Goal: Task Accomplishment & Management: Use online tool/utility

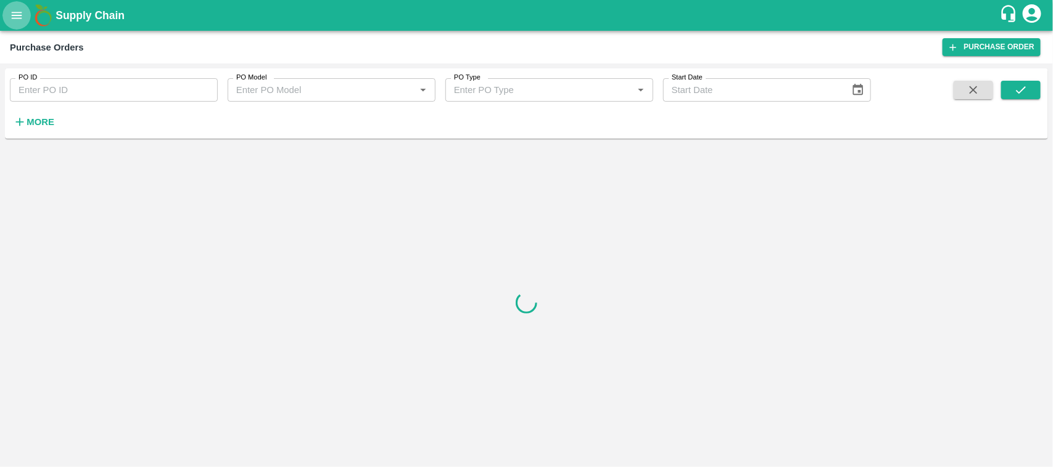
click at [10, 20] on icon "open drawer" at bounding box center [17, 16] width 14 height 14
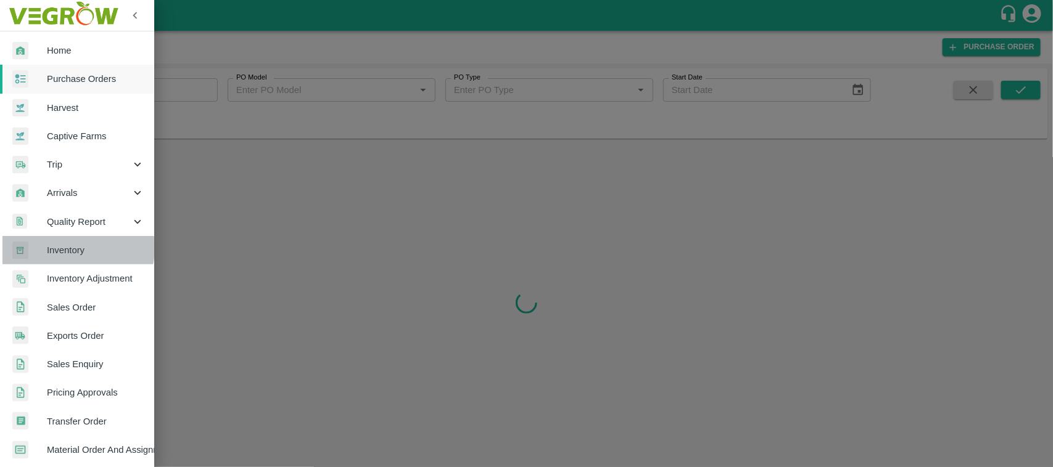
click at [68, 248] on span "Inventory" at bounding box center [95, 251] width 97 height 14
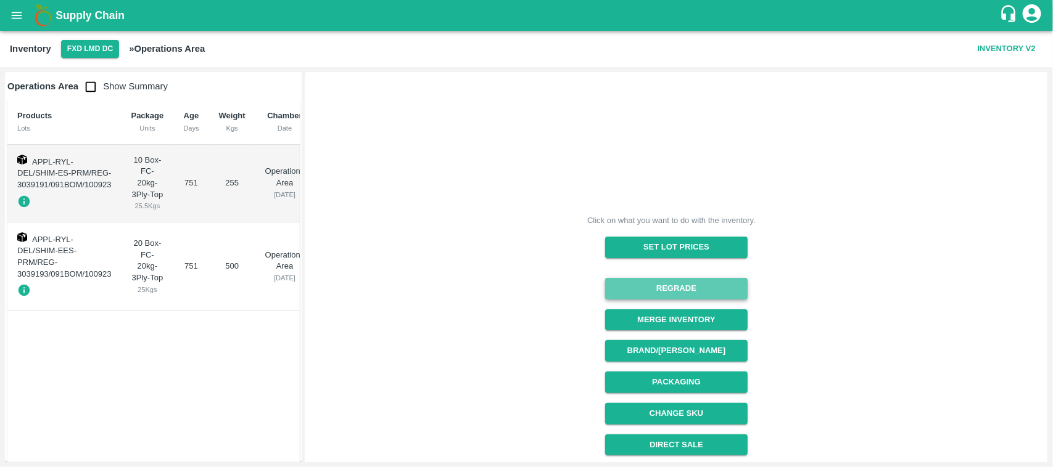
click at [660, 285] on button "Regrade" at bounding box center [676, 289] width 142 height 22
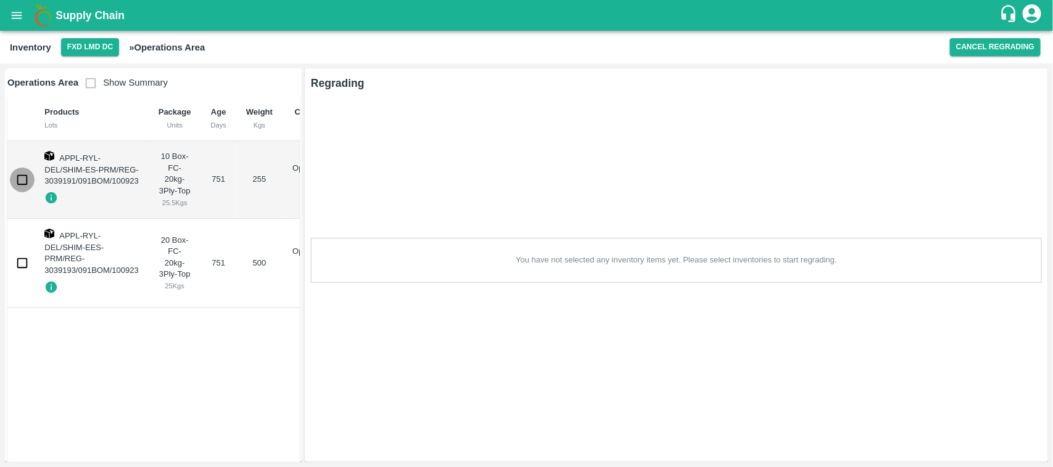
click at [19, 177] on input "checkbox" at bounding box center [22, 180] width 25 height 25
checkbox input "true"
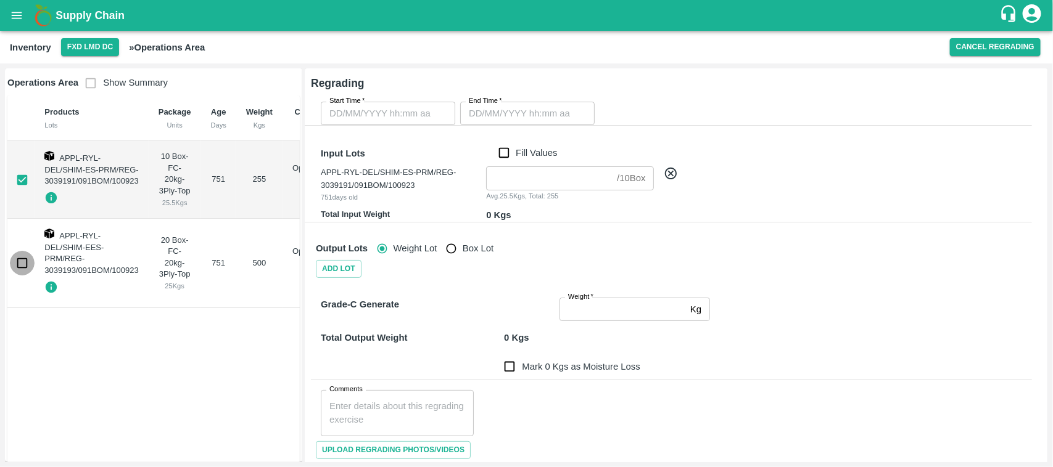
click at [19, 263] on input "checkbox" at bounding box center [22, 263] width 25 height 25
checkbox input "true"
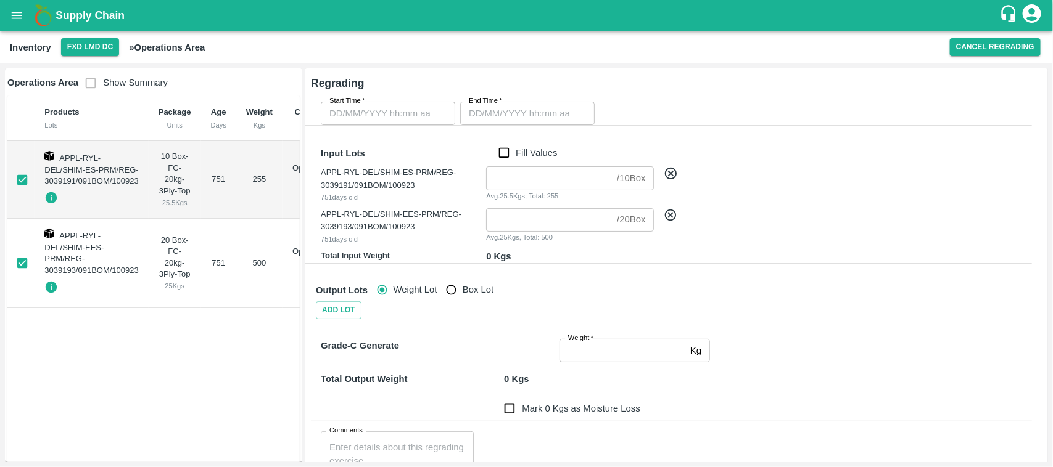
type input "DD/MM/YYYY hh:mm aa"
click at [388, 109] on input "DD/MM/YYYY hh:mm aa" at bounding box center [384, 113] width 126 height 23
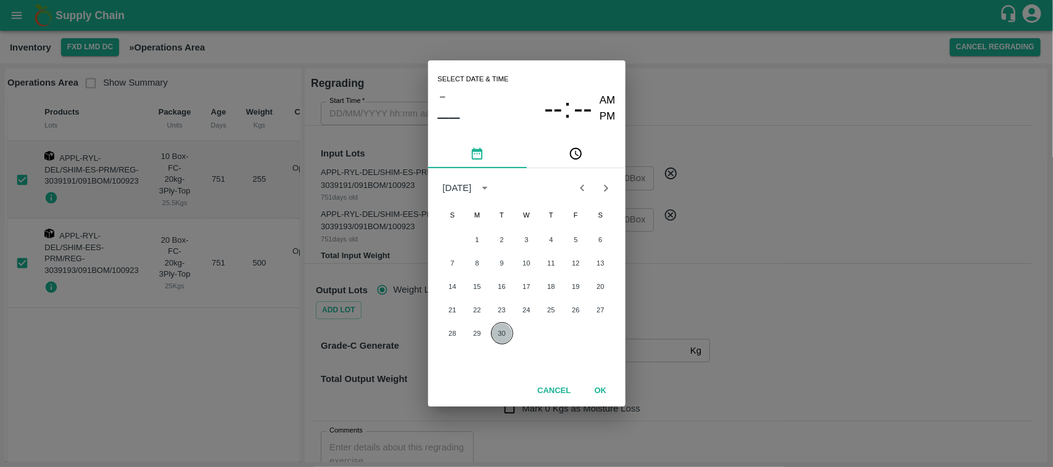
click at [508, 334] on button "30" at bounding box center [502, 334] width 22 height 22
type input "[DATE] 12:00 AM"
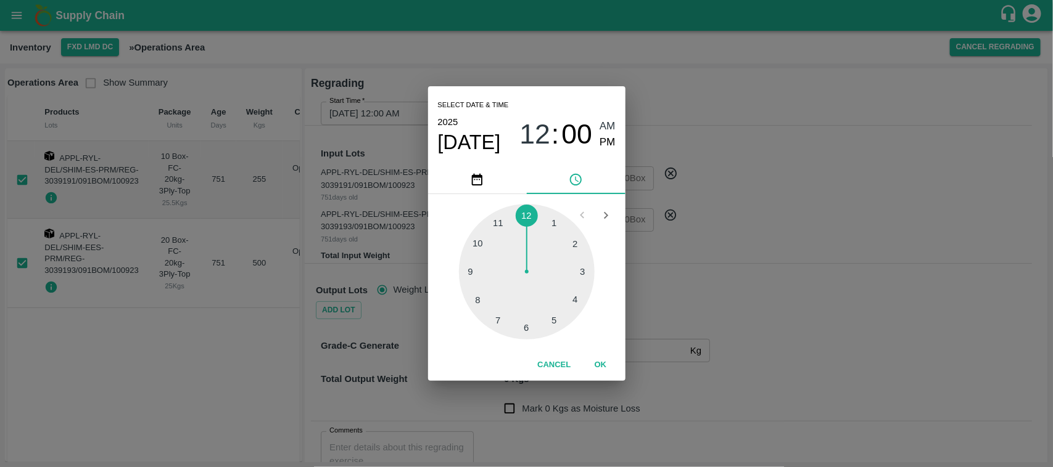
click at [597, 368] on button "OK" at bounding box center [600, 366] width 39 height 22
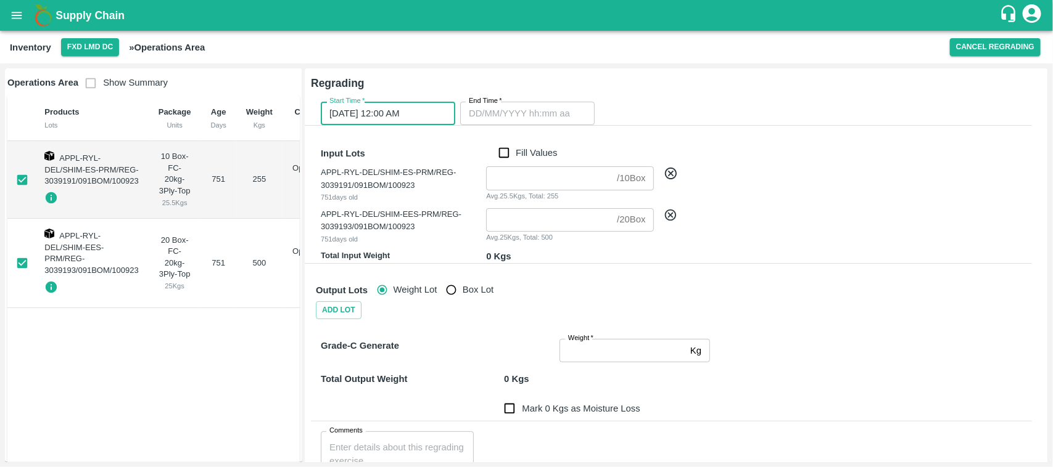
type input "DD/MM/YYYY hh:mm aa"
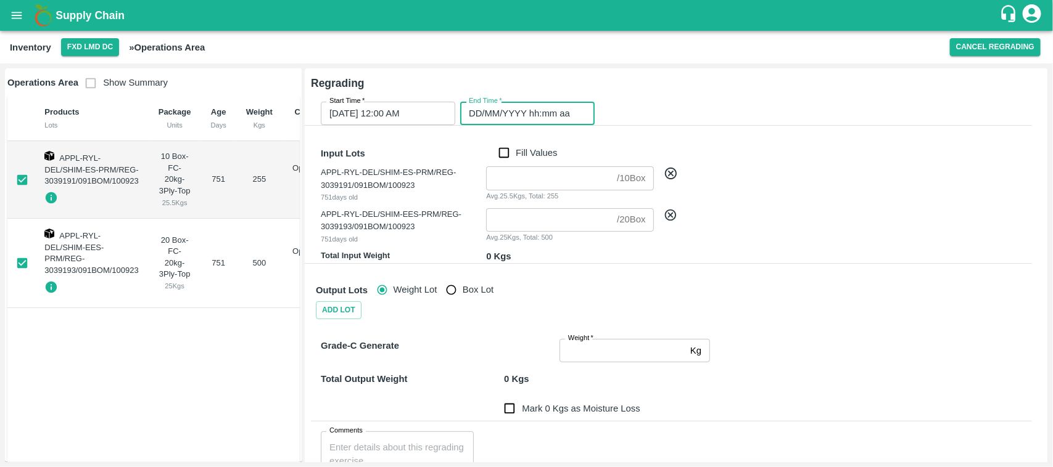
click at [525, 122] on input "DD/MM/YYYY hh:mm aa" at bounding box center [523, 113] width 126 height 23
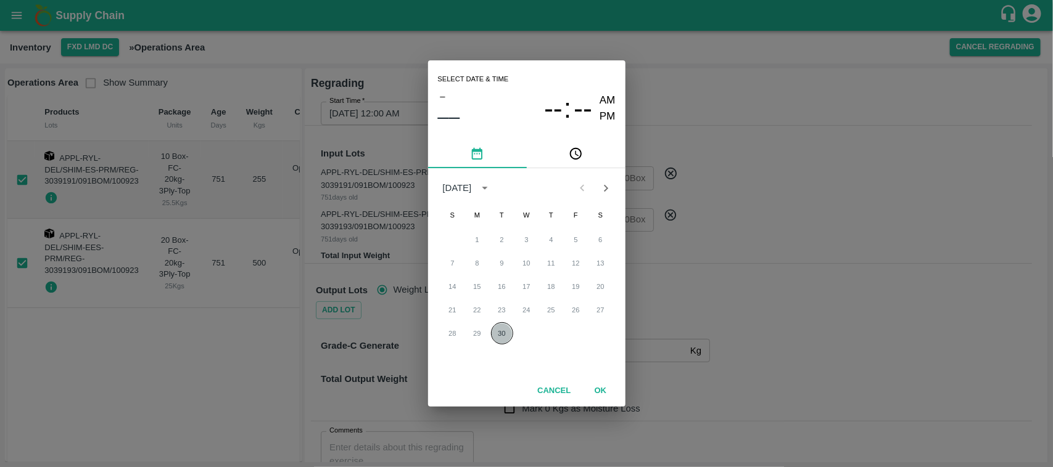
click at [503, 334] on button "30" at bounding box center [502, 334] width 22 height 22
type input "[DATE] 12:00 AM"
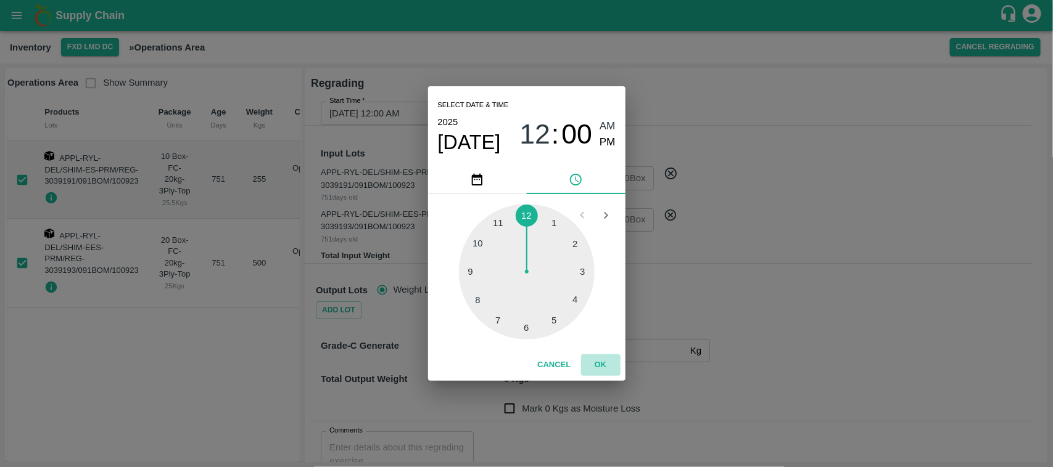
click at [600, 364] on button "OK" at bounding box center [600, 366] width 39 height 22
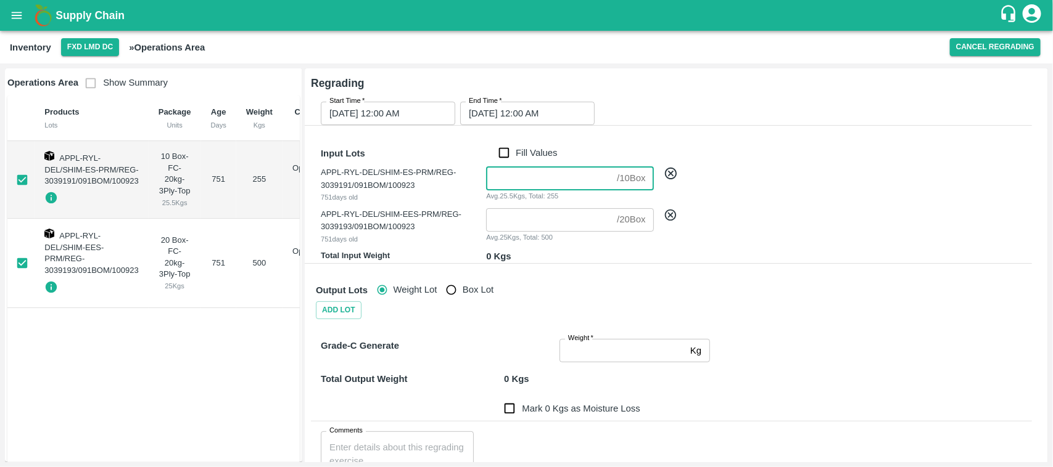
click at [528, 186] on input "number" at bounding box center [549, 177] width 126 height 23
click at [503, 153] on input "Fill Values" at bounding box center [503, 153] width 23 height 14
checkbox input "true"
type input "10"
type input "20"
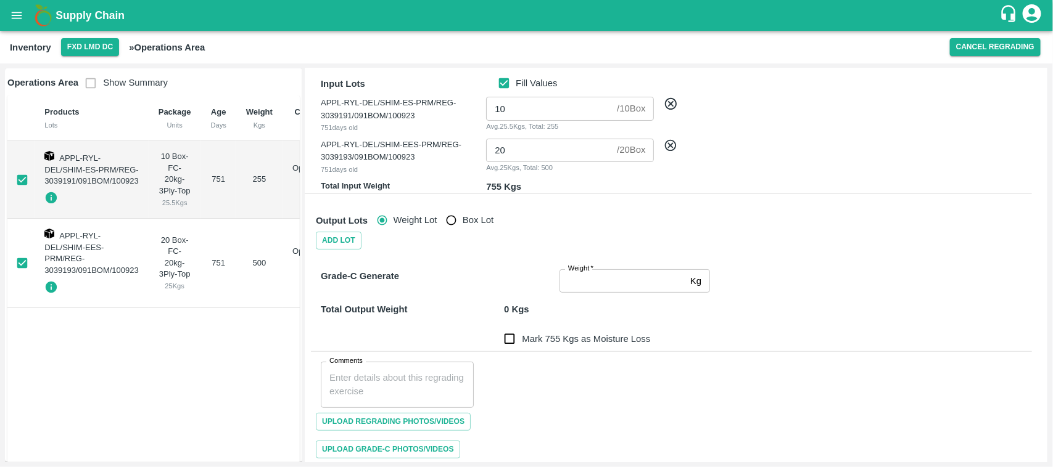
scroll to position [71, 0]
click at [570, 295] on div "Total Output Weight 0 Kgs" at bounding box center [669, 301] width 726 height 28
click at [566, 282] on input "Weight   *" at bounding box center [622, 279] width 126 height 23
type input "75"
click at [508, 339] on input "Mark 680 Kgs as Moisture Loss" at bounding box center [509, 338] width 25 height 25
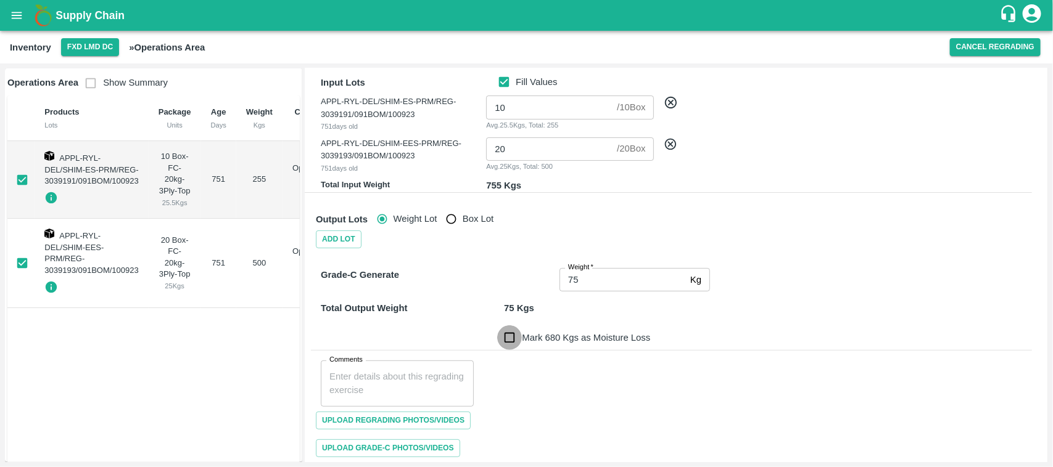
checkbox input "true"
click at [596, 281] on input "75" at bounding box center [622, 279] width 126 height 23
type input "755"
click at [510, 337] on input "Mark 0 Kgs as Moisture Loss" at bounding box center [509, 338] width 25 height 25
click at [644, 353] on div "Comments x Comments" at bounding box center [671, 379] width 721 height 56
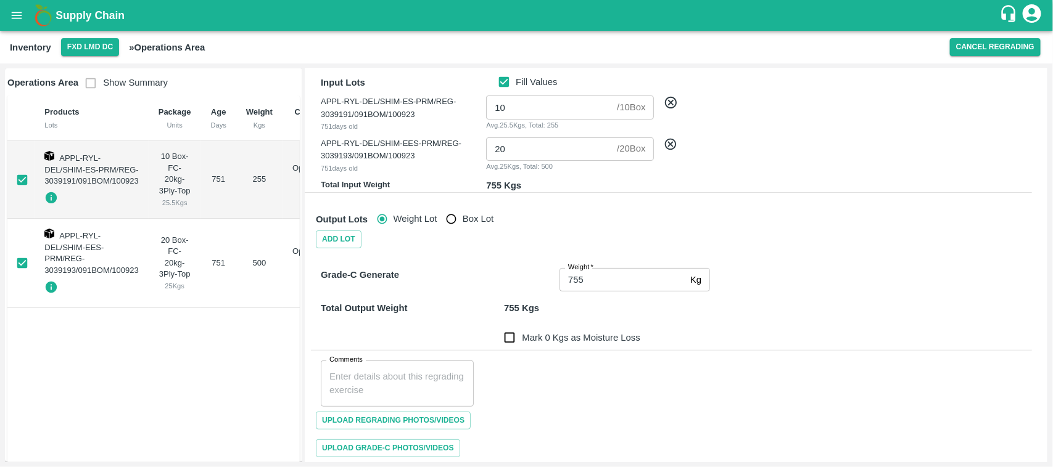
scroll to position [125, 0]
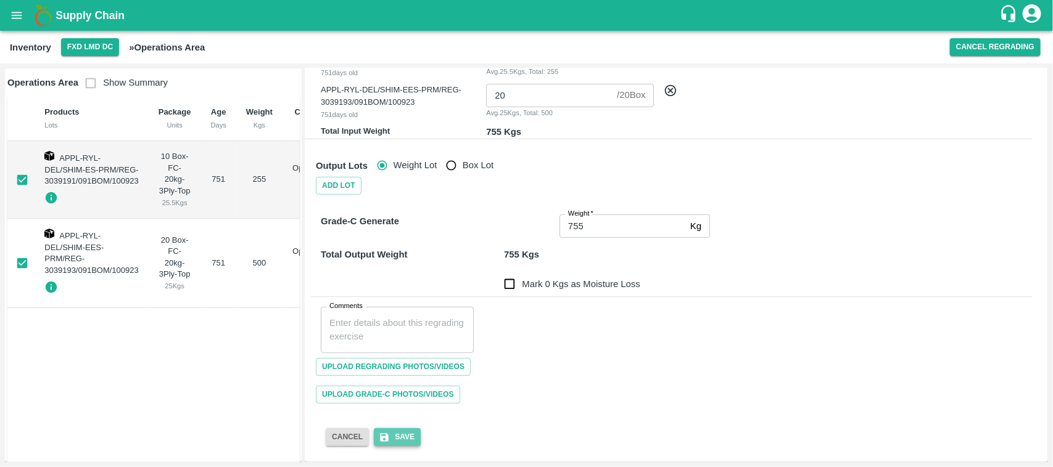
click at [393, 442] on button "Save" at bounding box center [397, 438] width 47 height 18
click at [510, 285] on input "Mark 0 Kgs as Moisture Loss" at bounding box center [509, 284] width 25 height 25
checkbox input "true"
drag, startPoint x: 607, startPoint y: 229, endPoint x: 535, endPoint y: 239, distance: 73.4
click at [535, 239] on div "Grade-C Generate Weight   * 755 Kg Weight Total Output Weight 755 Kgs Mark 0 Kg…" at bounding box center [661, 297] width 741 height 224
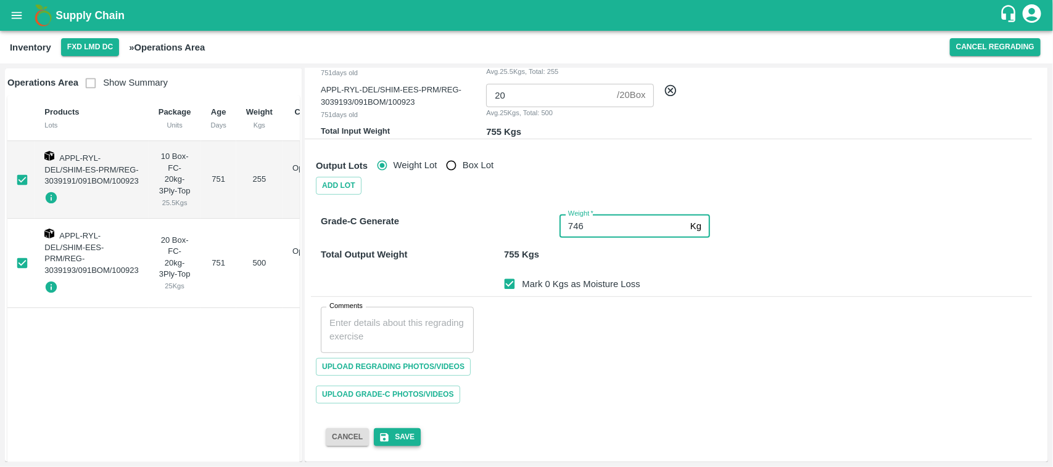
type input "746"
click at [399, 445] on button "Save" at bounding box center [397, 438] width 47 height 18
drag, startPoint x: 596, startPoint y: 226, endPoint x: 552, endPoint y: 241, distance: 46.8
click at [552, 241] on div "Grade-C Generate Weight   * 746 Kg Weight Total Output Weight 746 Kgs Mark 9 Kg…" at bounding box center [661, 297] width 741 height 224
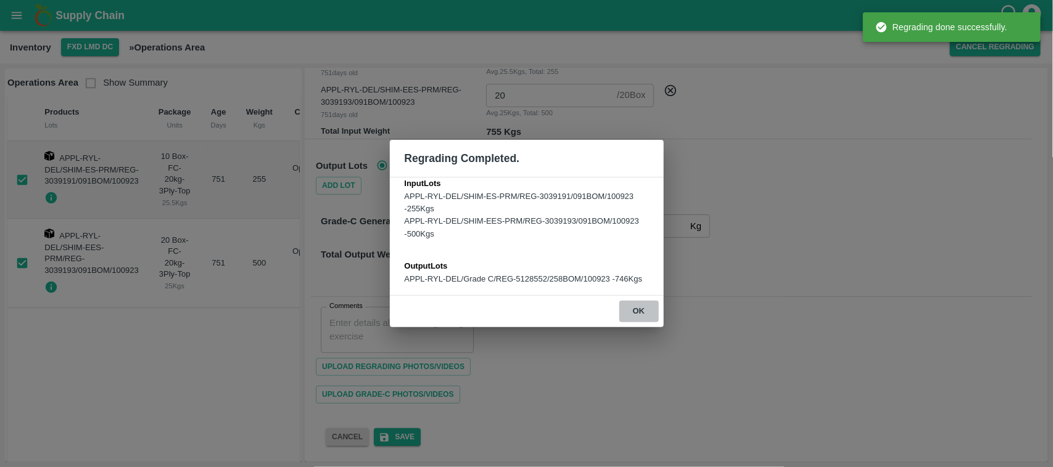
click at [635, 311] on button "ok" at bounding box center [638, 312] width 39 height 22
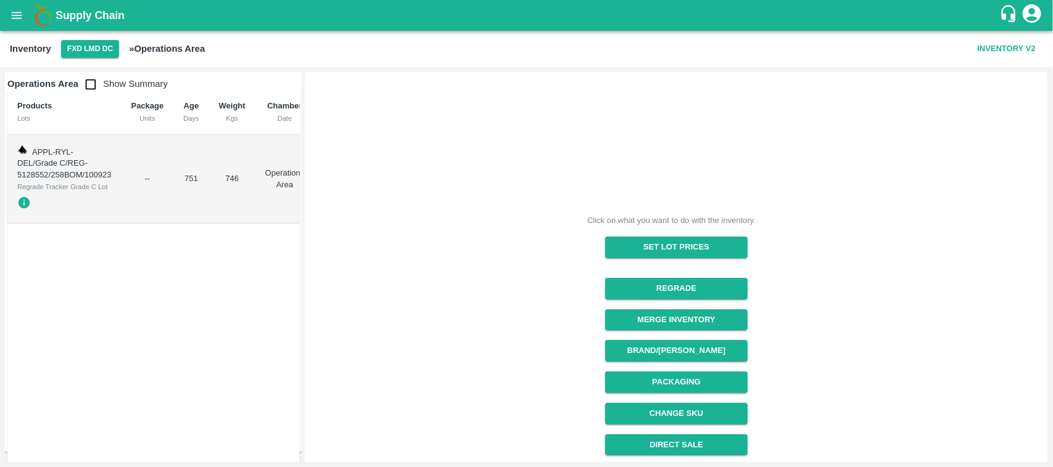
scroll to position [10, 0]
click at [651, 284] on button "Regrade" at bounding box center [676, 289] width 142 height 22
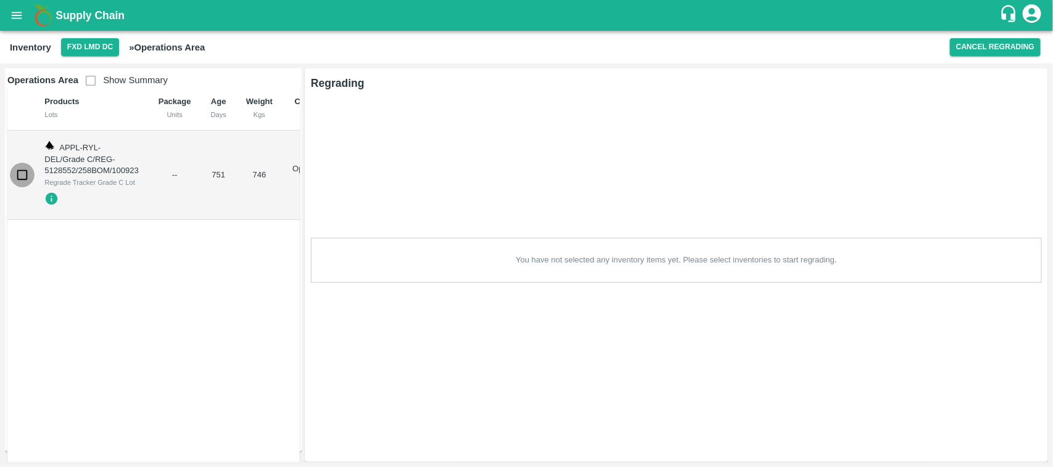
click at [19, 179] on input "checkbox" at bounding box center [22, 175] width 25 height 25
checkbox input "true"
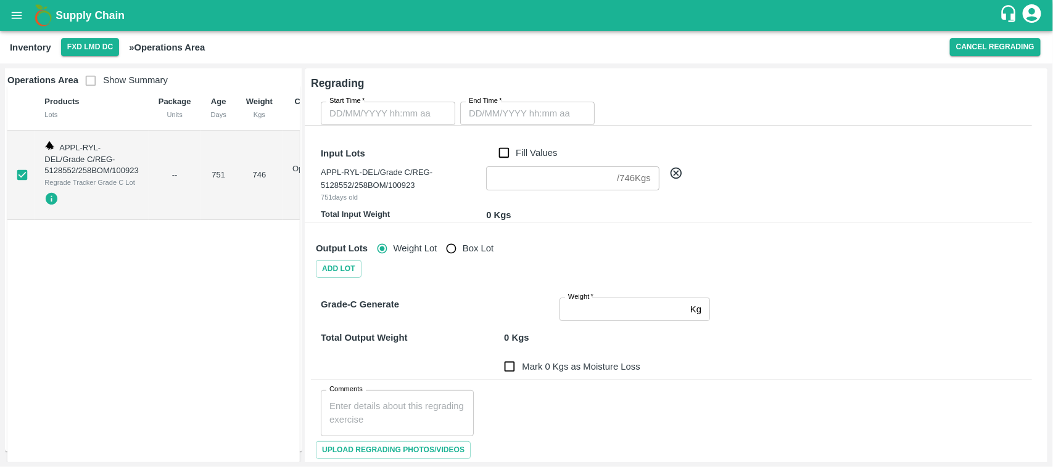
type input "DD/MM/YYYY hh:mm aa"
click at [393, 119] on input "DD/MM/YYYY hh:mm aa" at bounding box center [384, 113] width 126 height 23
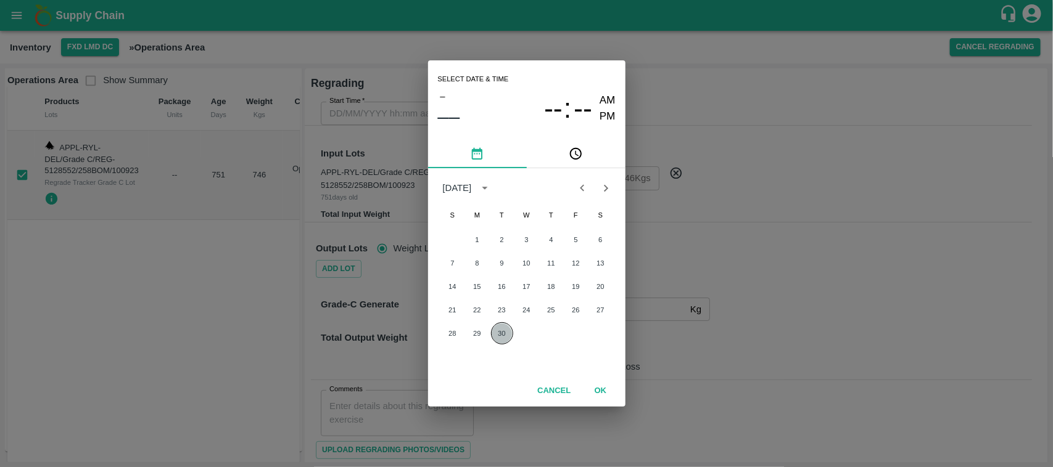
click at [499, 334] on button "30" at bounding box center [502, 334] width 22 height 22
type input "[DATE] 12:00 AM"
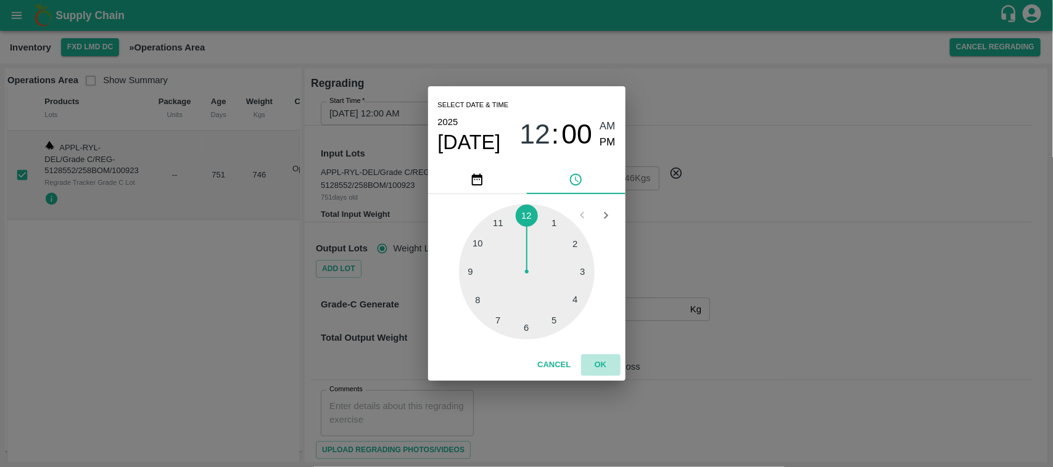
click at [601, 356] on button "OK" at bounding box center [600, 366] width 39 height 22
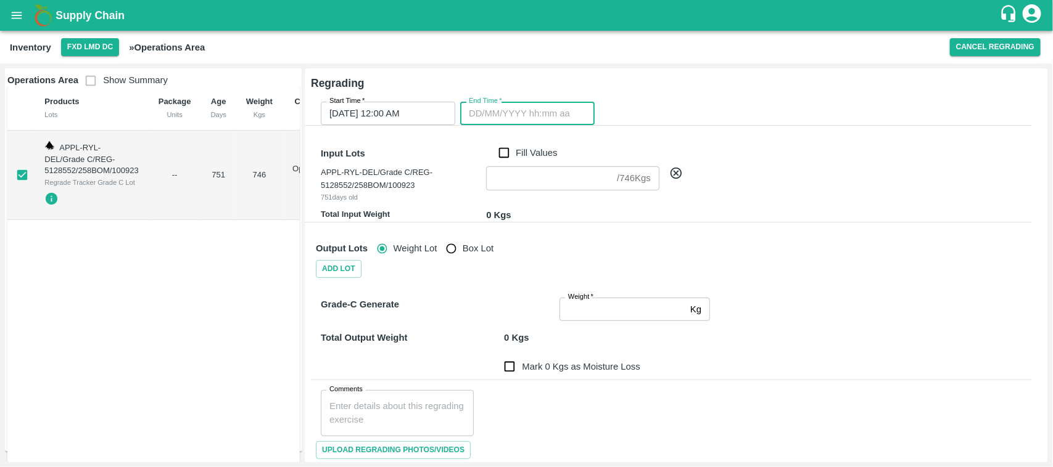
type input "DD/MM/YYYY hh:mm aa"
click at [514, 117] on input "DD/MM/YYYY hh:mm aa" at bounding box center [523, 113] width 126 height 23
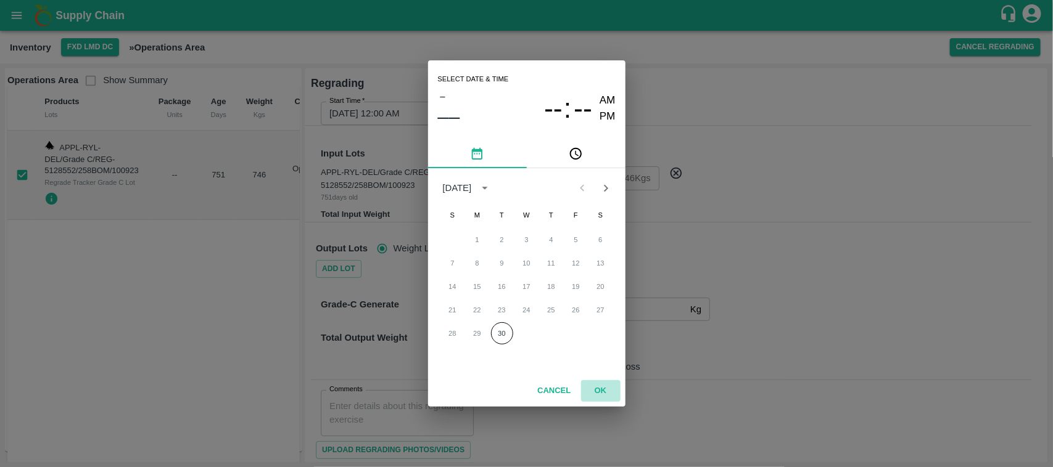
click at [604, 392] on button "OK" at bounding box center [600, 391] width 39 height 22
type input "DD/MM/YYYY hh:mm aa"
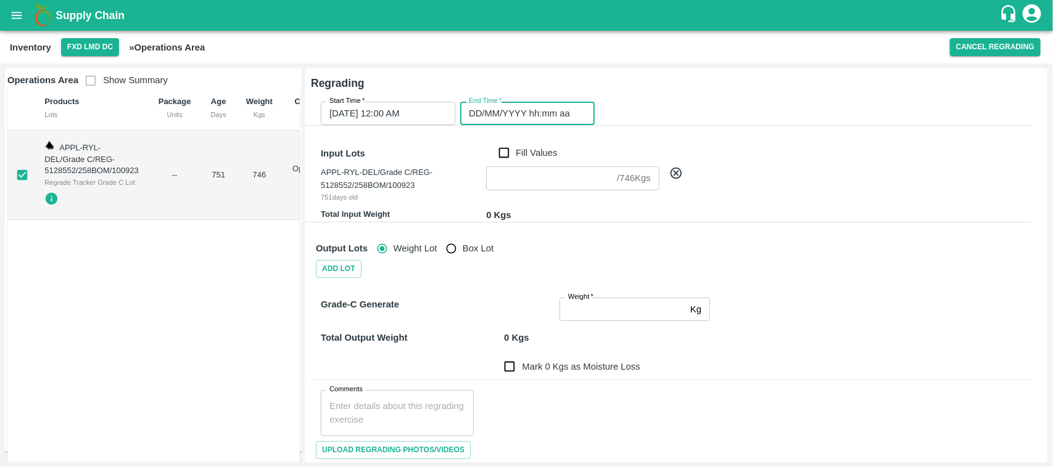
click at [488, 112] on input "DD/MM/YYYY hh:mm aa" at bounding box center [523, 113] width 126 height 23
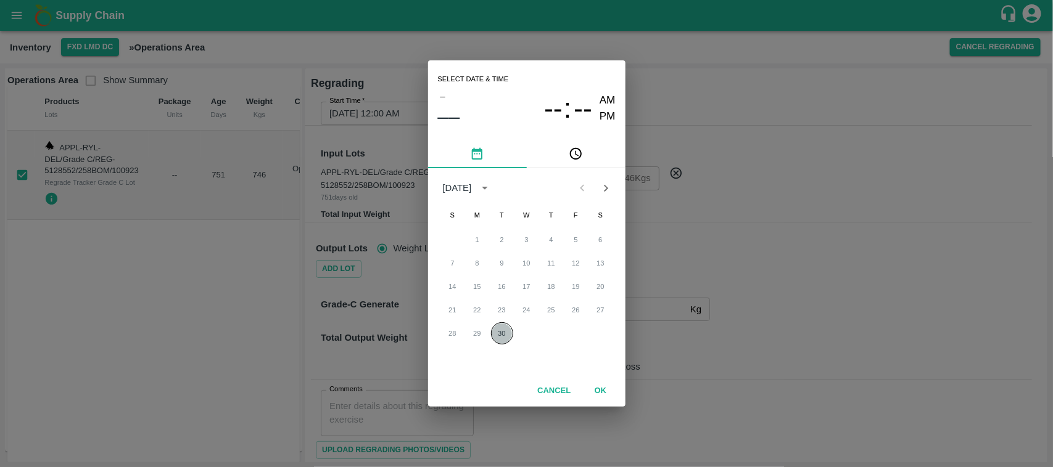
click at [499, 334] on button "30" at bounding box center [502, 334] width 22 height 22
type input "[DATE] 12:00 AM"
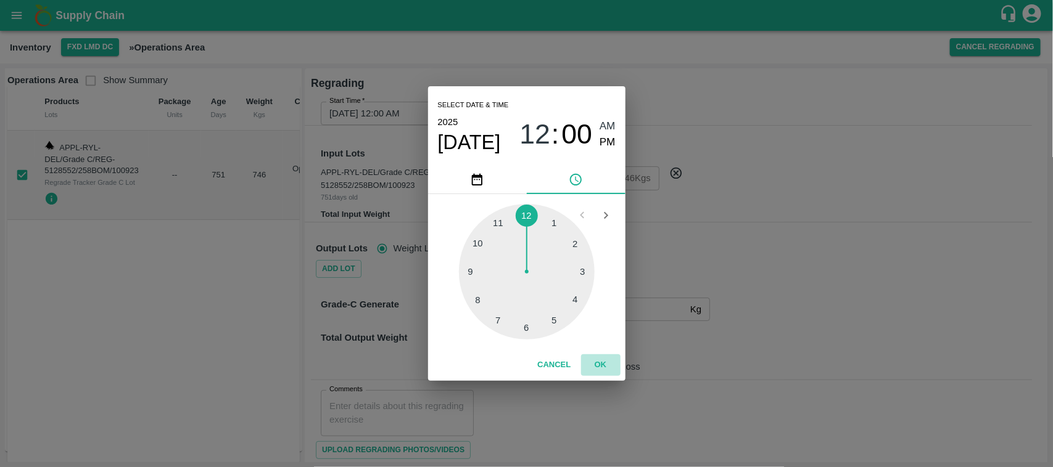
click at [598, 366] on button "OK" at bounding box center [600, 366] width 39 height 22
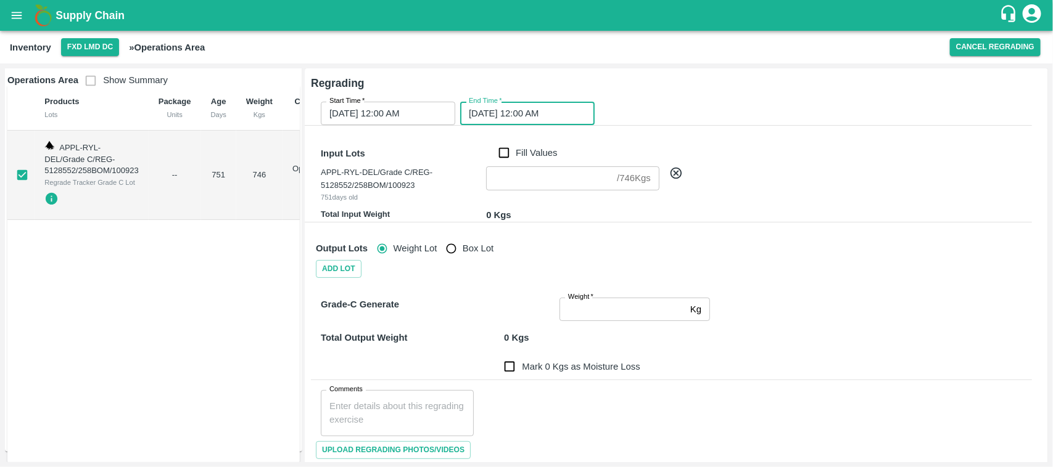
click at [503, 152] on input "Fill Values" at bounding box center [503, 153] width 23 height 14
checkbox input "true"
type input "746"
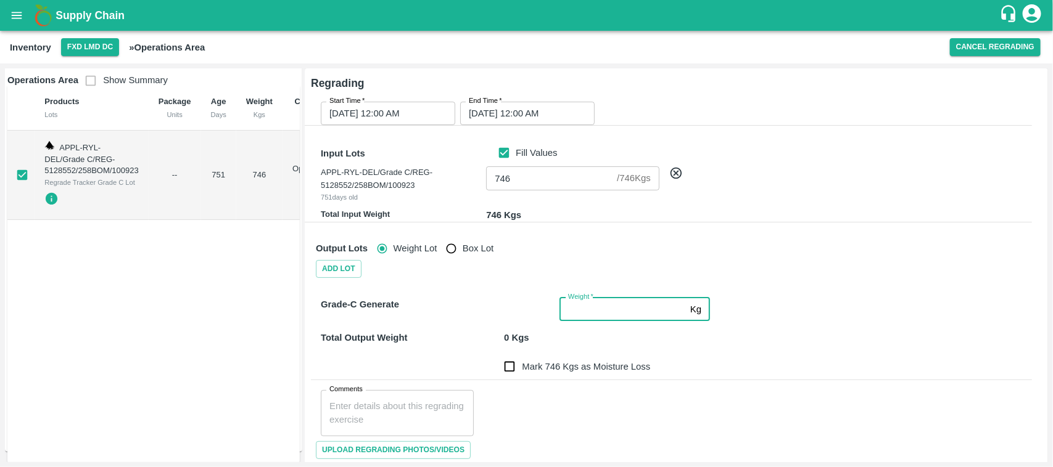
click at [578, 313] on input "Weight   *" at bounding box center [622, 309] width 126 height 23
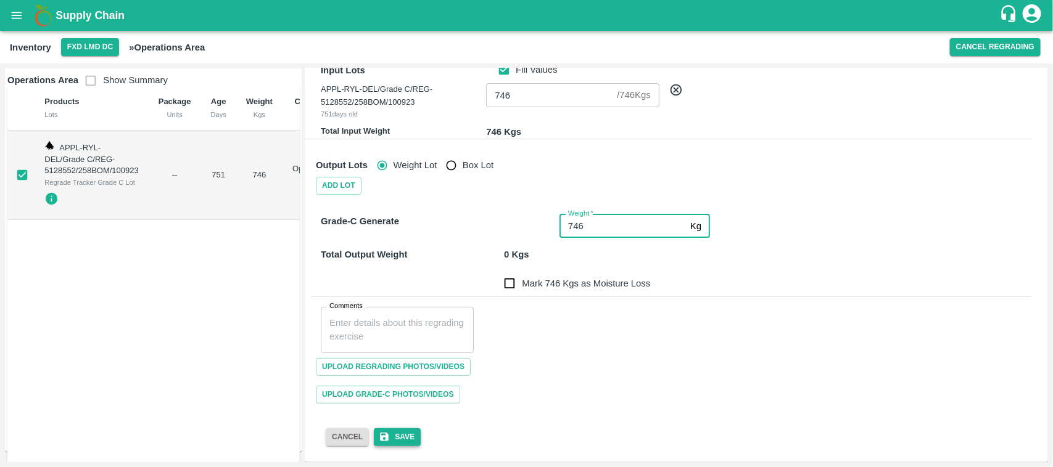
type input "746"
click at [392, 441] on button "Save" at bounding box center [397, 438] width 47 height 18
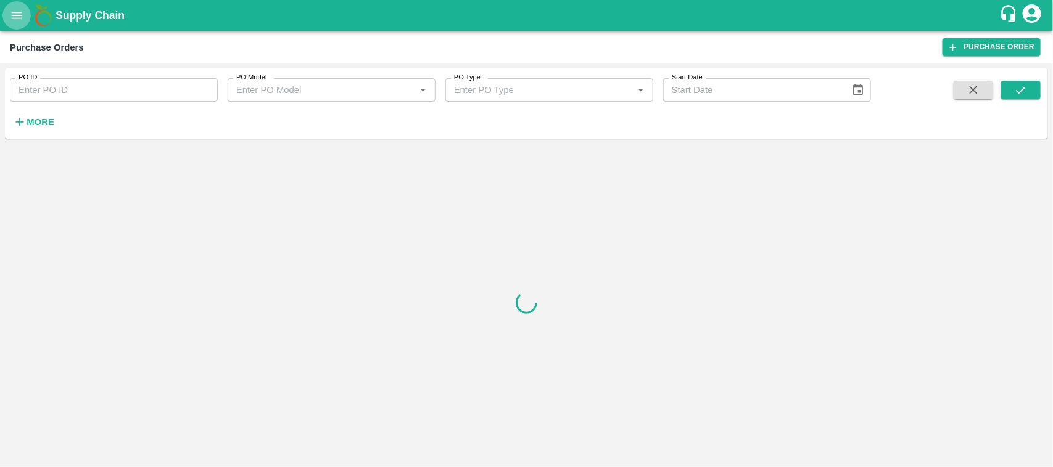
click at [10, 16] on icon "open drawer" at bounding box center [17, 16] width 14 height 14
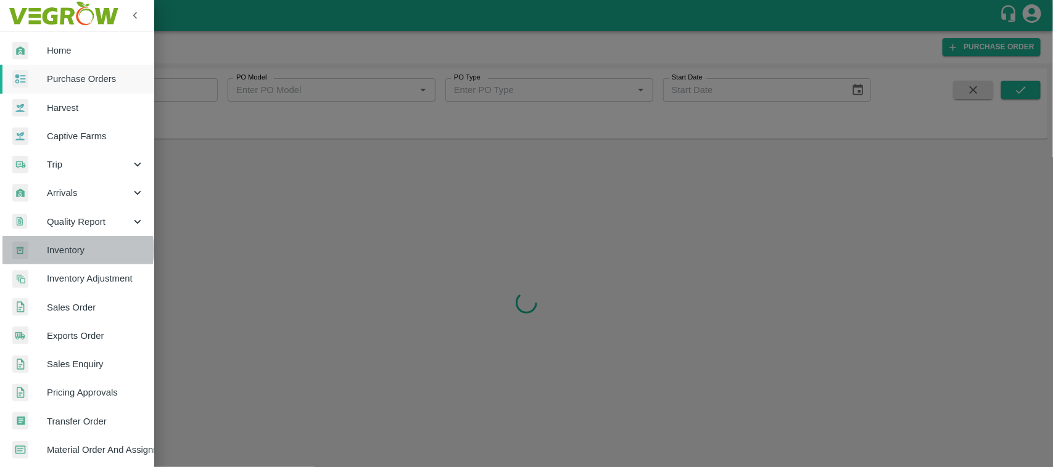
click at [72, 250] on span "Inventory" at bounding box center [95, 251] width 97 height 14
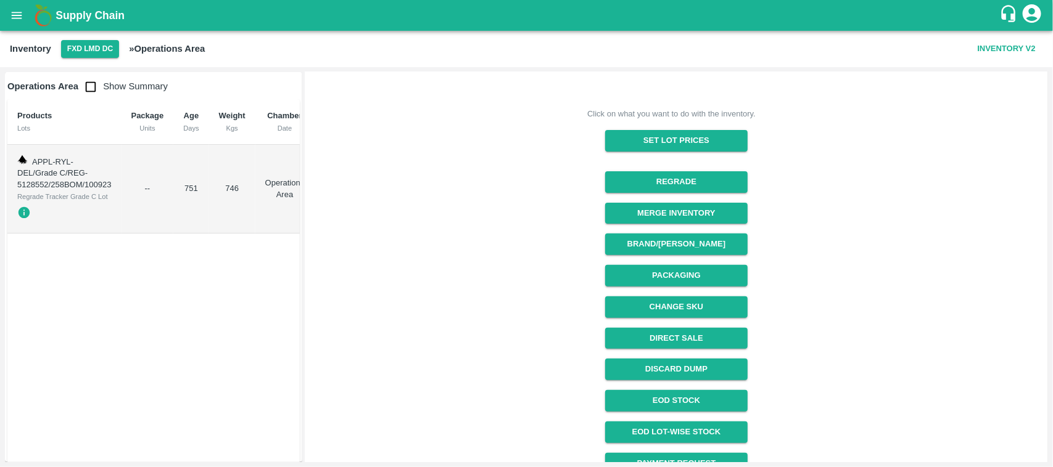
scroll to position [155, 0]
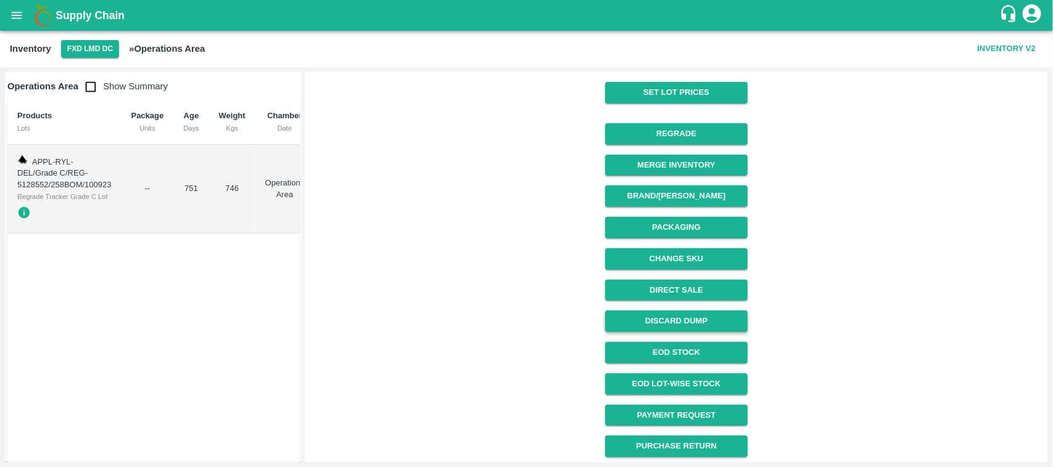
click at [684, 316] on button "Discard Dump" at bounding box center [676, 322] width 142 height 22
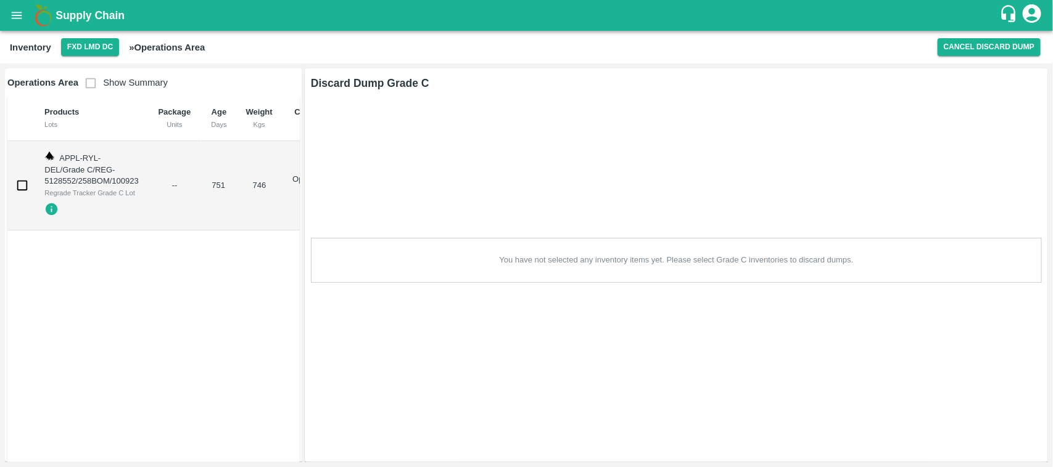
scroll to position [0, 0]
click at [17, 191] on input "checkbox" at bounding box center [22, 185] width 25 height 25
checkbox input "true"
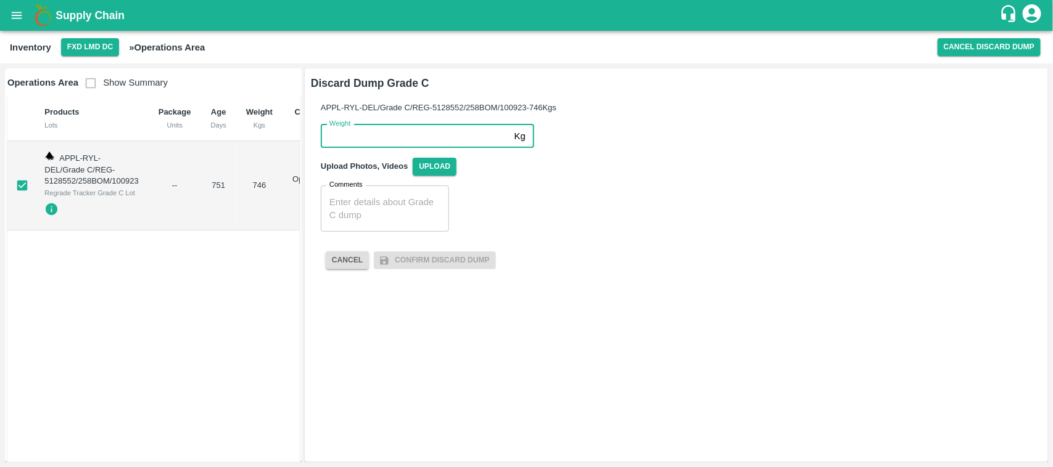
click at [355, 142] on input "Weight" at bounding box center [415, 136] width 189 height 23
type input "746"
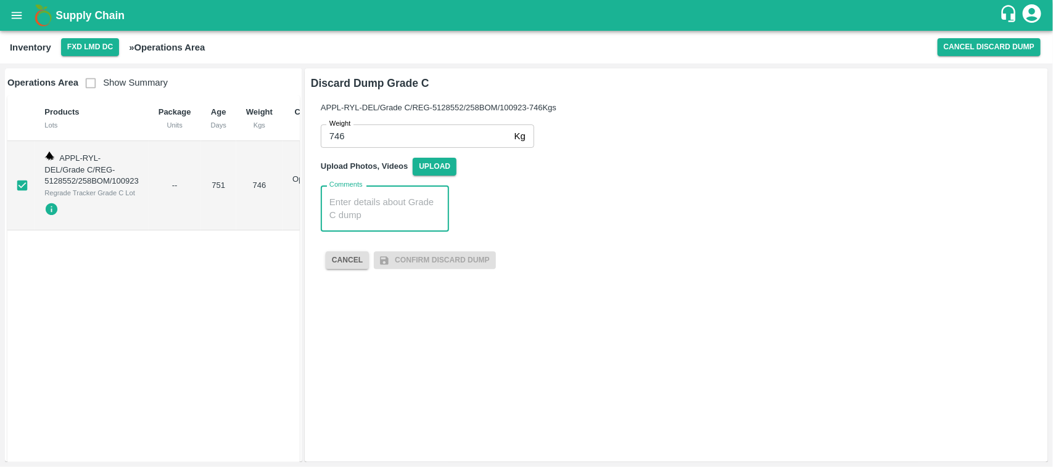
click at [361, 208] on textarea "Comments" at bounding box center [384, 209] width 111 height 26
click at [438, 168] on span "Upload" at bounding box center [435, 167] width 44 height 18
click at [0, 0] on input "Upload" at bounding box center [0, 0] width 0 height 0
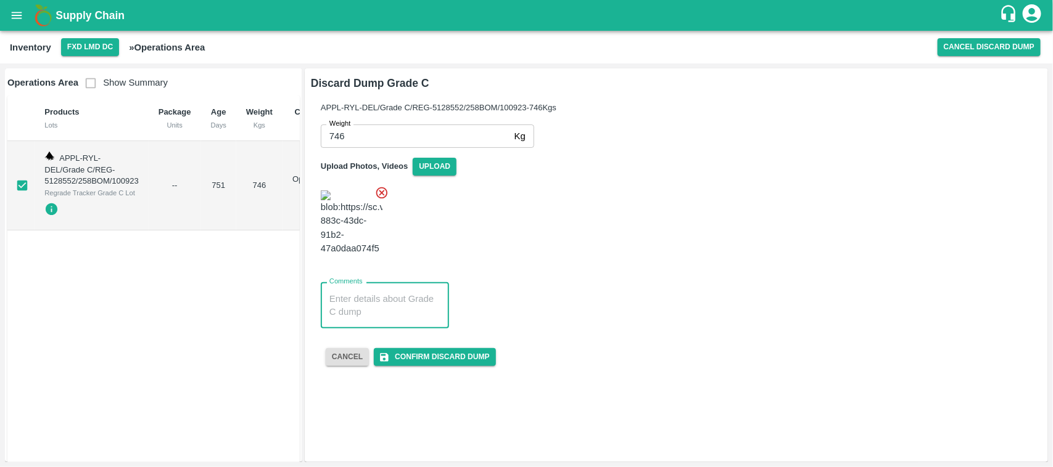
click at [372, 293] on textarea "Comments" at bounding box center [384, 306] width 111 height 26
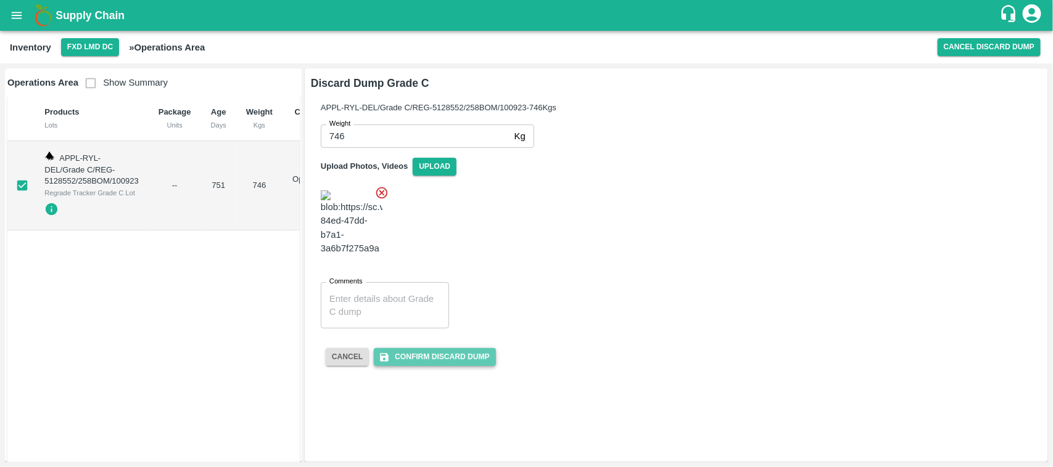
click at [451, 348] on button "Confirm Discard Dump" at bounding box center [434, 357] width 121 height 18
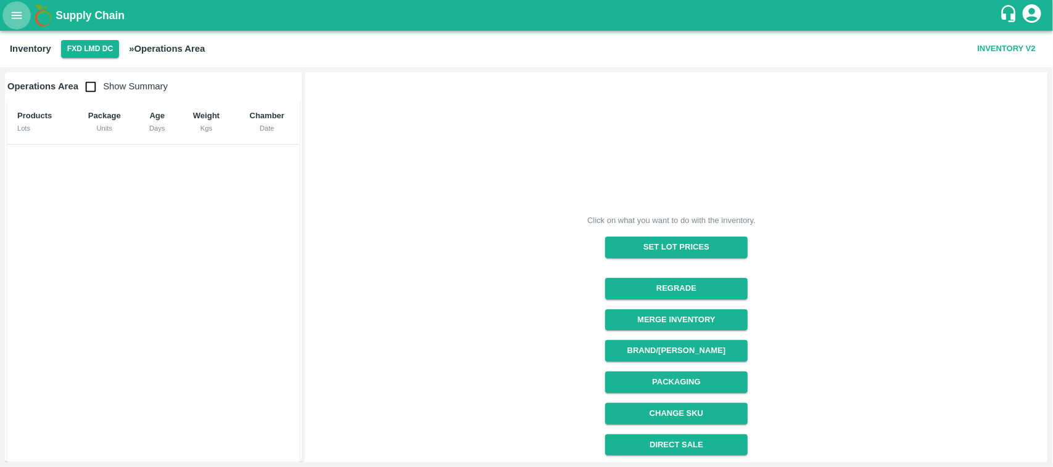
click at [17, 14] on icon "open drawer" at bounding box center [17, 16] width 14 height 14
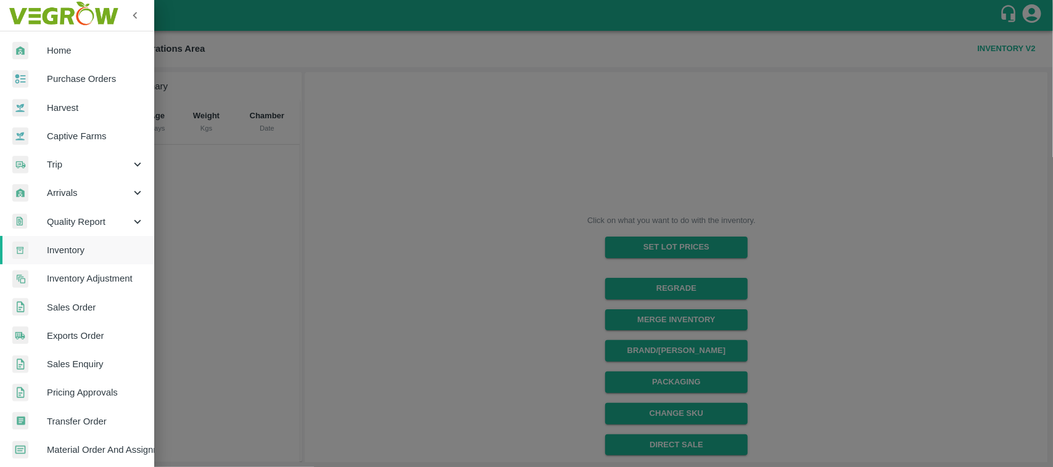
scroll to position [1, 0]
click at [68, 274] on span "Inventory Adjustment" at bounding box center [95, 278] width 97 height 14
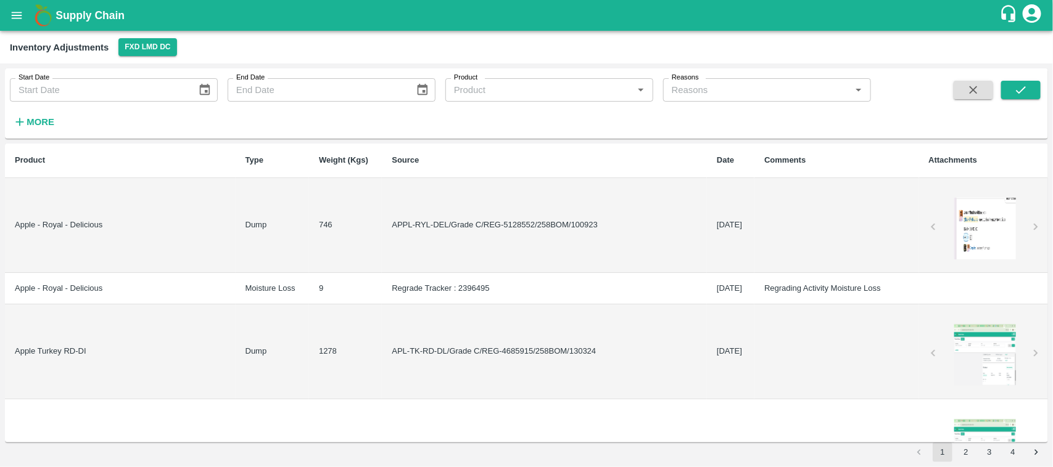
click at [967, 229] on div at bounding box center [985, 229] width 92 height 62
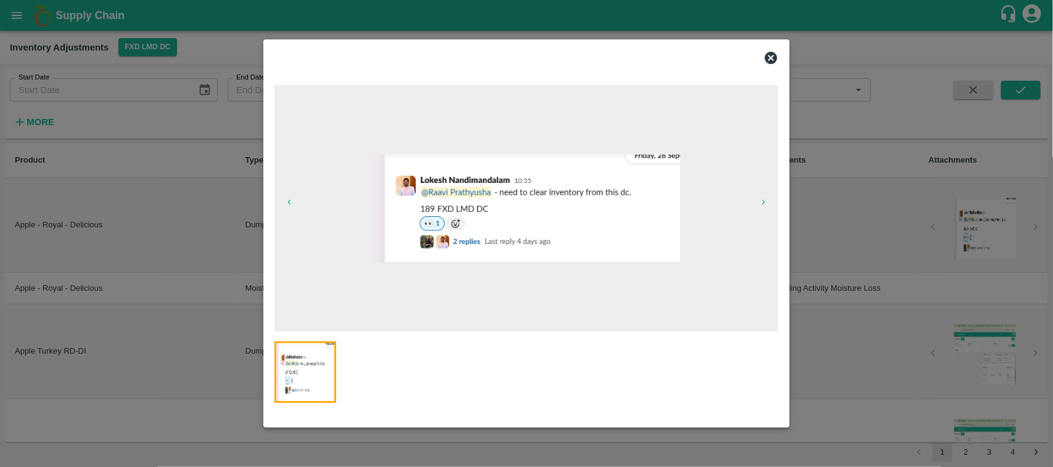
click at [772, 57] on icon at bounding box center [770, 58] width 15 height 15
